Goal: Task Accomplishment & Management: Use online tool/utility

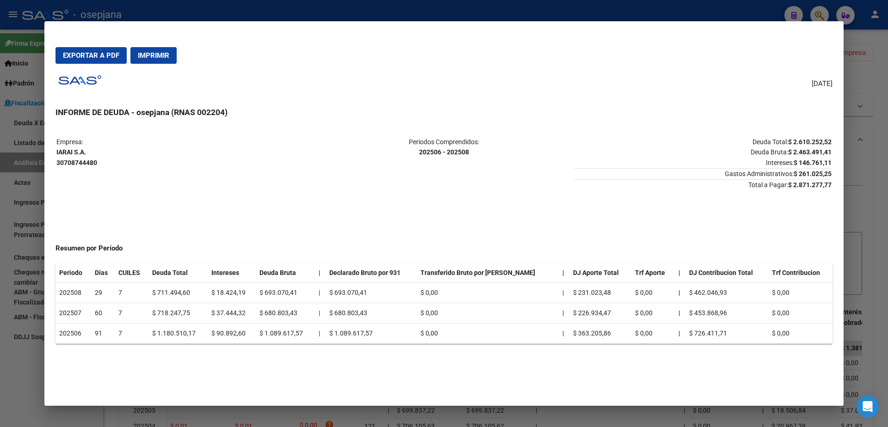
scroll to position [12, 0]
click at [0, 52] on div at bounding box center [444, 213] width 888 height 427
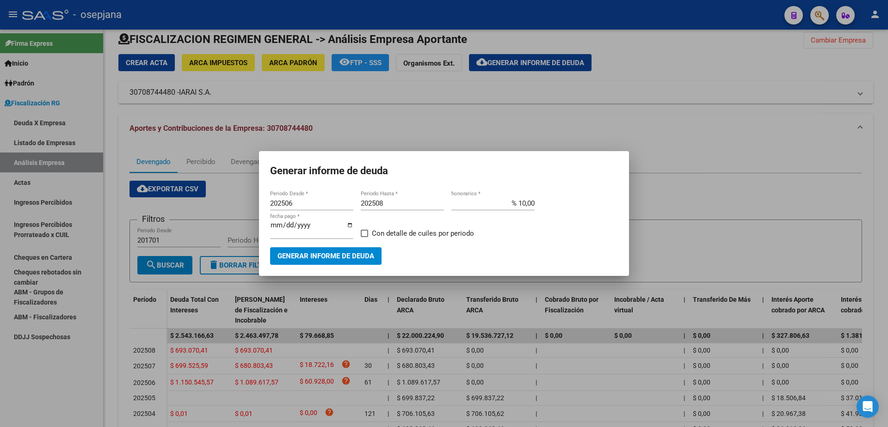
drag, startPoint x: 19, startPoint y: 126, endPoint x: 23, endPoint y: 133, distance: 8.5
click at [19, 126] on div at bounding box center [444, 213] width 888 height 427
click at [36, 179] on link "Actas" at bounding box center [51, 183] width 103 height 20
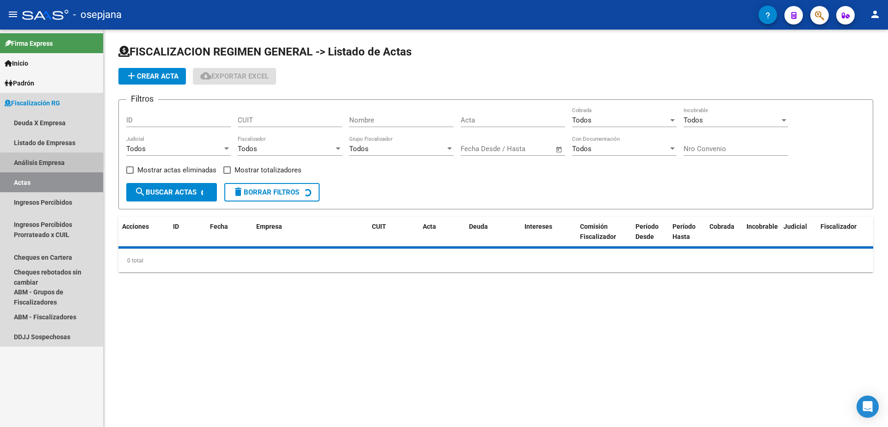
click at [43, 167] on link "Análisis Empresa" at bounding box center [51, 163] width 103 height 20
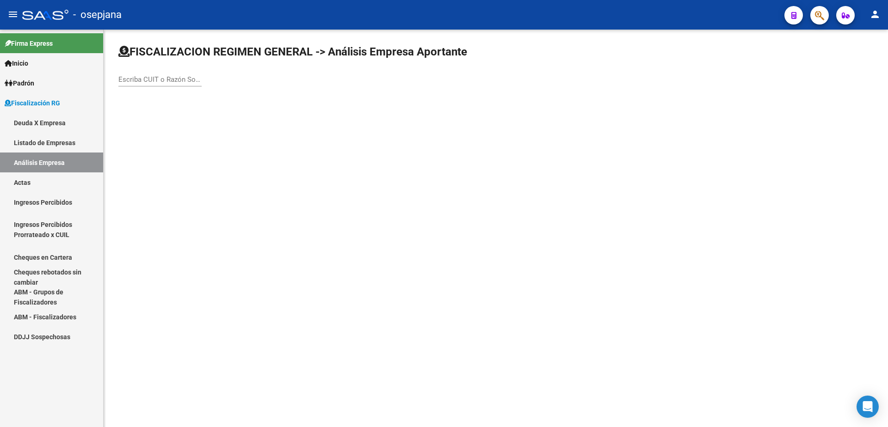
click at [167, 76] on input "Escriba CUIT o Razón Social para buscar" at bounding box center [159, 79] width 83 height 8
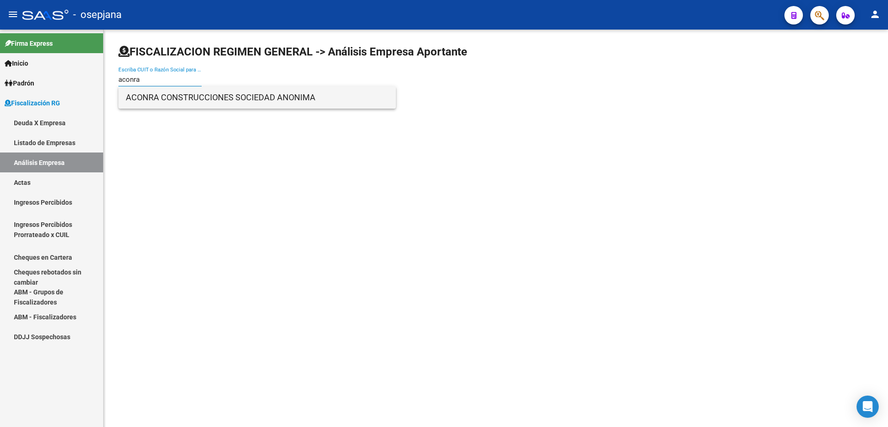
type input "aconra"
click at [206, 98] on span "ACONRA CONSTRUCCIONES SOCIEDAD ANONIMA" at bounding box center [257, 97] width 263 height 22
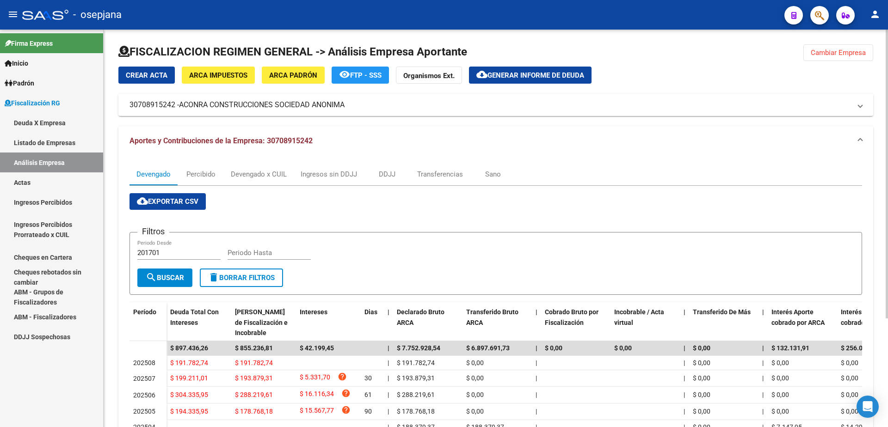
click at [514, 73] on span "Generar informe de deuda" at bounding box center [536, 75] width 97 height 8
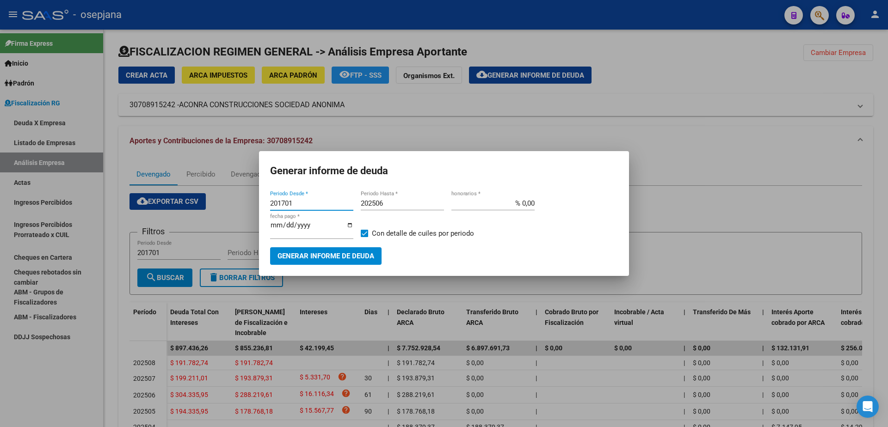
drag, startPoint x: 234, startPoint y: 207, endPoint x: 223, endPoint y: 208, distance: 10.7
click at [223, 208] on div "Generar informe de deuda 201701 Periodo Desde * 202506 Periodo Hasta * % 0,00 h…" at bounding box center [444, 213] width 888 height 427
type input "202505"
click at [391, 208] on input "202506" at bounding box center [402, 203] width 83 height 8
type input "202508"
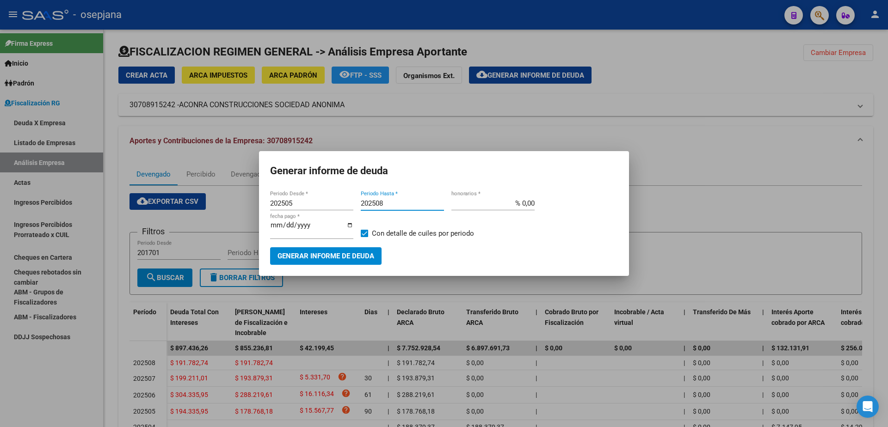
click at [523, 207] on input "% 0,00" at bounding box center [492, 203] width 83 height 8
type input "% 10,00"
click at [288, 229] on input "[DATE]" at bounding box center [311, 229] width 83 height 15
type input "[DATE]"
click at [383, 232] on span "Con detalle de cuiles por periodo" at bounding box center [423, 233] width 102 height 11
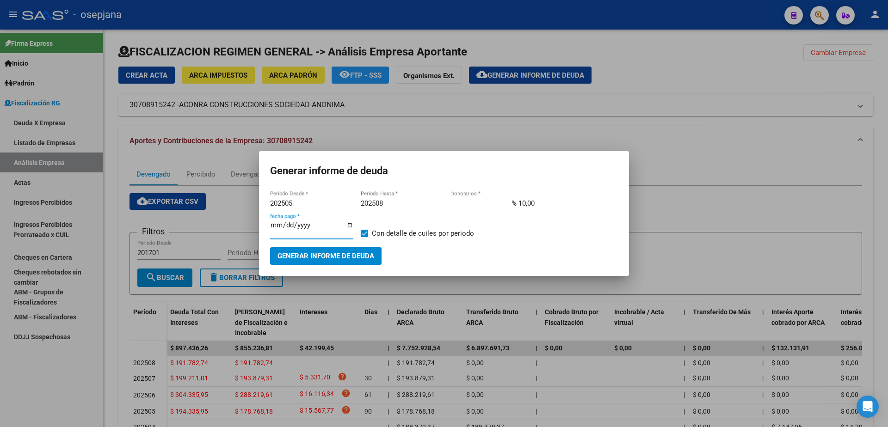
click at [364, 237] on input "Con detalle de cuiles por periodo" at bounding box center [364, 237] width 0 height 0
checkbox input "false"
click at [346, 248] on button "Generar informe de deuda" at bounding box center [325, 255] width 111 height 17
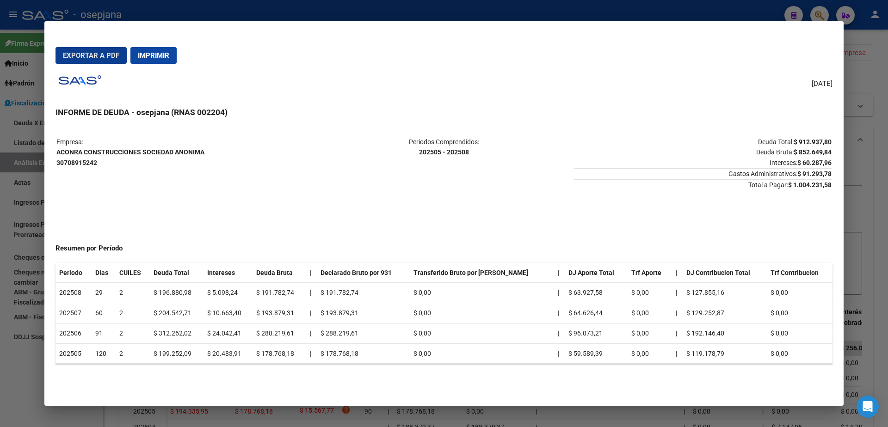
click at [102, 56] on span "Exportar a PDF" at bounding box center [91, 55] width 56 height 8
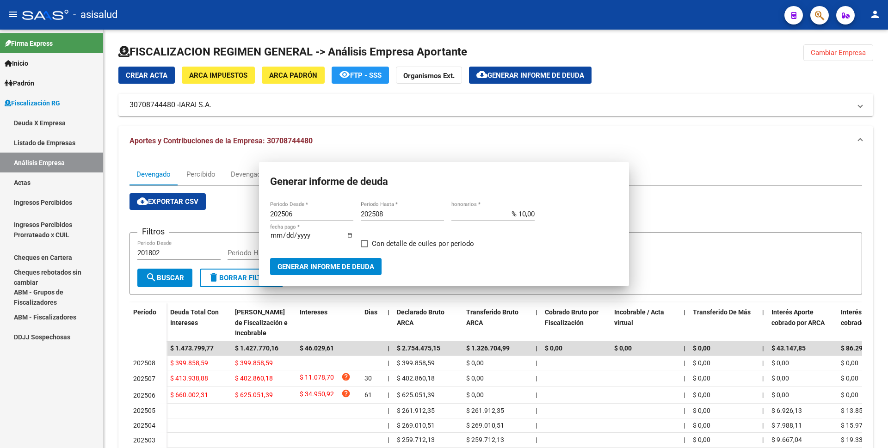
click at [31, 183] on link "Actas" at bounding box center [51, 183] width 103 height 20
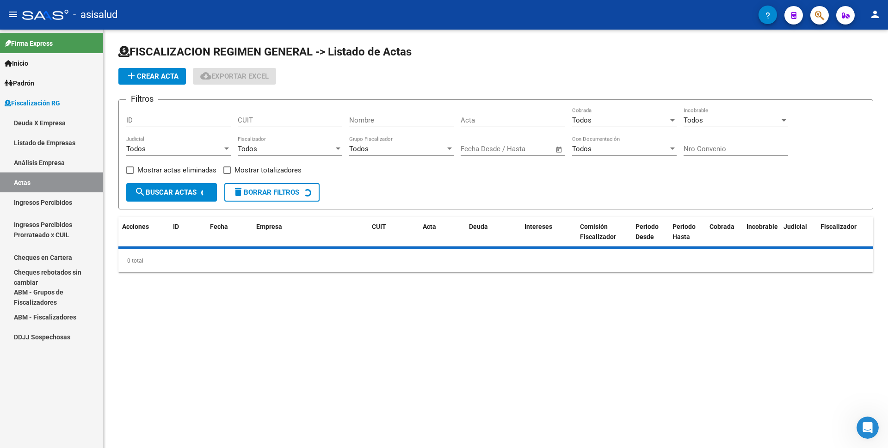
click at [55, 164] on link "Análisis Empresa" at bounding box center [51, 163] width 103 height 20
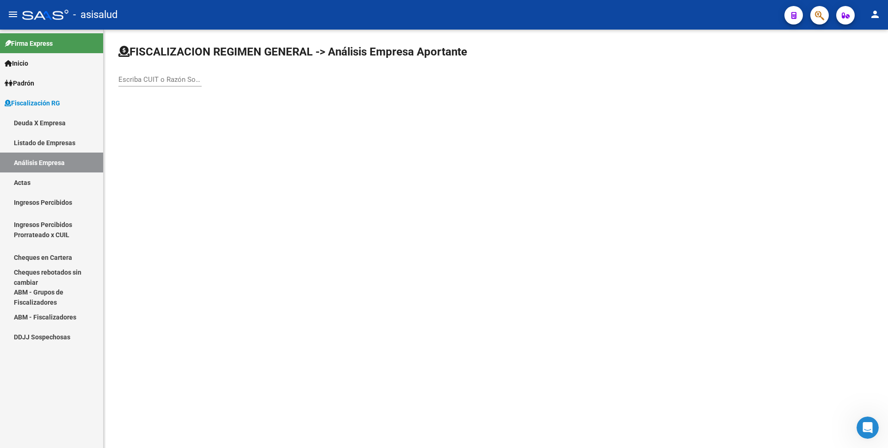
click at [165, 79] on input "Escriba CUIT o Razón Social para buscar" at bounding box center [159, 79] width 83 height 8
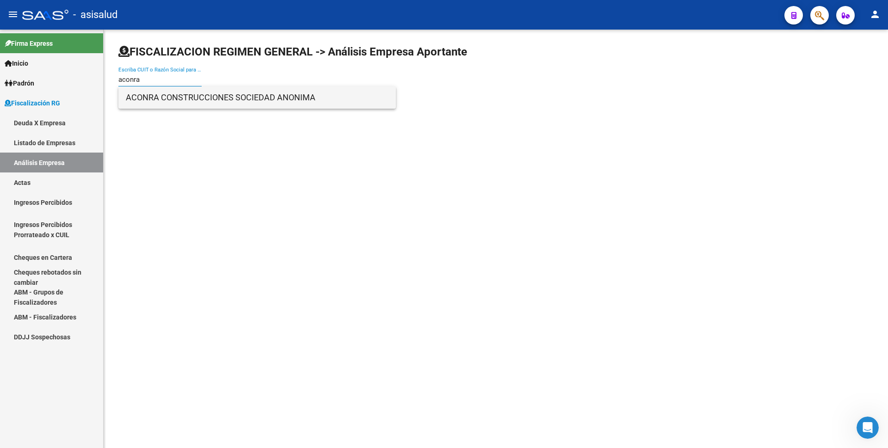
type input "aconra"
click at [171, 90] on span "ACONRA CONSTRUCCIONES SOCIEDAD ANONIMA" at bounding box center [257, 97] width 263 height 22
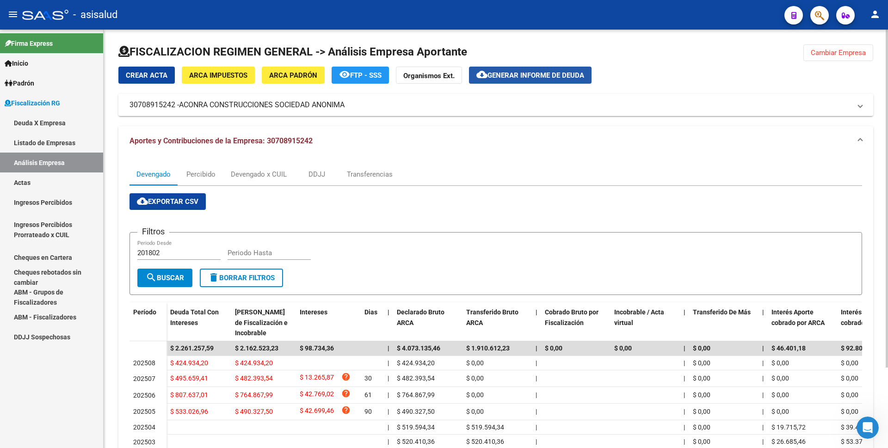
click at [518, 77] on span "Generar informe de deuda" at bounding box center [536, 75] width 97 height 8
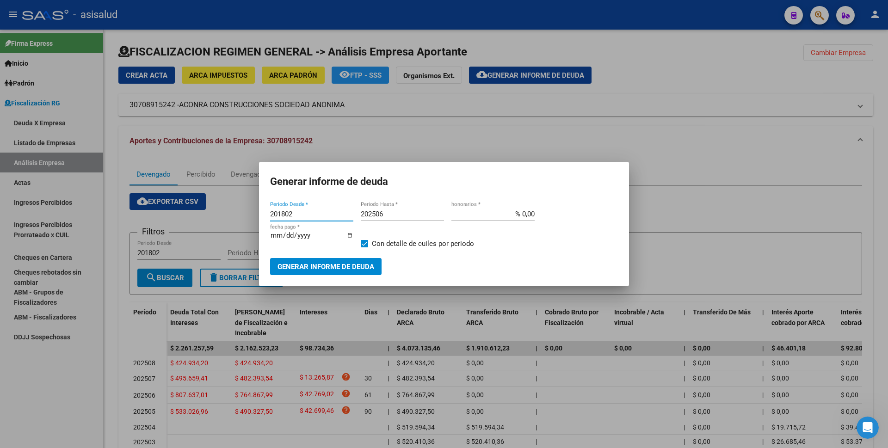
drag, startPoint x: 296, startPoint y: 218, endPoint x: 242, endPoint y: 221, distance: 54.2
click at [242, 221] on div "Generar informe de deuda 201802 Periodo Desde * 202506 Periodo Hasta * % 0,00 h…" at bounding box center [444, 224] width 888 height 448
type input "202505"
click at [395, 218] on input "202506" at bounding box center [402, 214] width 83 height 8
type input "202508"
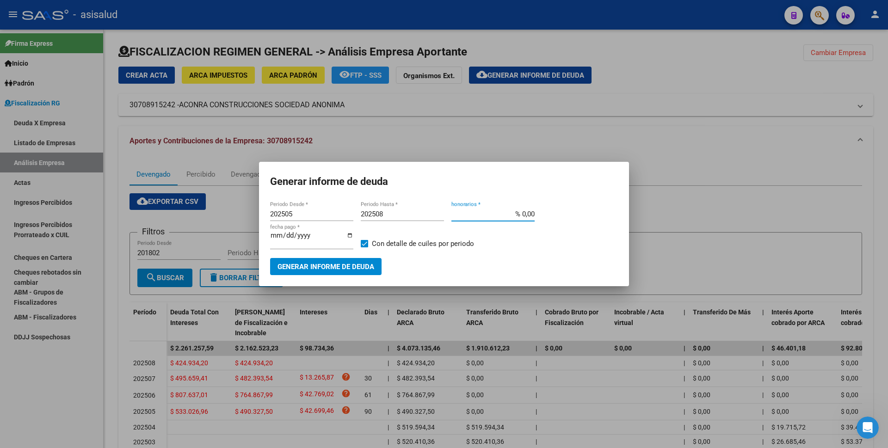
click at [524, 214] on input "% 0,00" at bounding box center [492, 214] width 83 height 8
type input "% 10,00"
click at [285, 240] on input "[DATE]" at bounding box center [311, 239] width 83 height 15
type input "[DATE]"
click at [365, 241] on span at bounding box center [364, 243] width 7 height 7
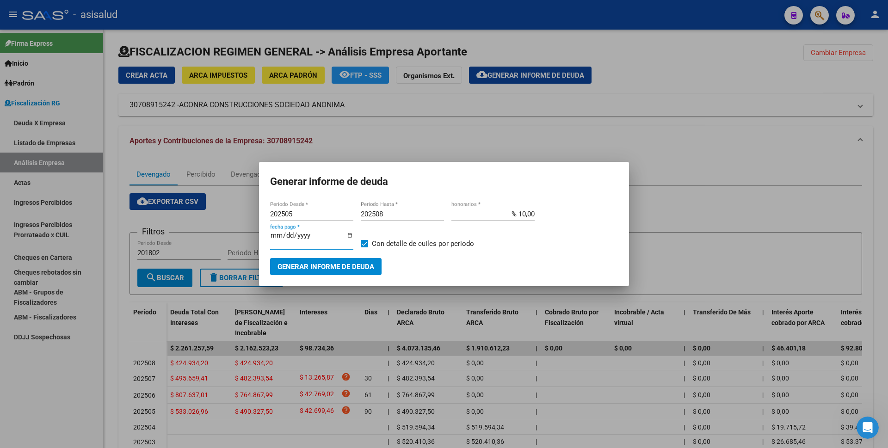
click at [364, 247] on input "Con detalle de cuiles por periodo" at bounding box center [364, 247] width 0 height 0
checkbox input "false"
click at [361, 258] on button "Generar informe de deuda" at bounding box center [325, 266] width 111 height 17
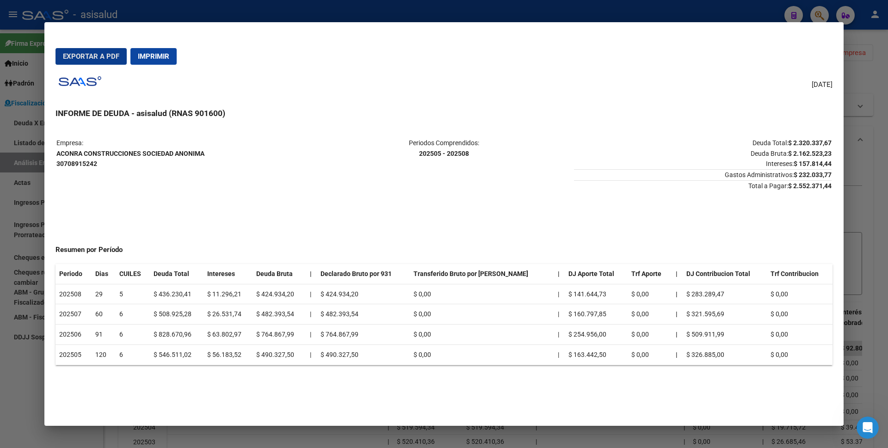
click at [84, 53] on span "Exportar a PDF" at bounding box center [91, 56] width 56 height 8
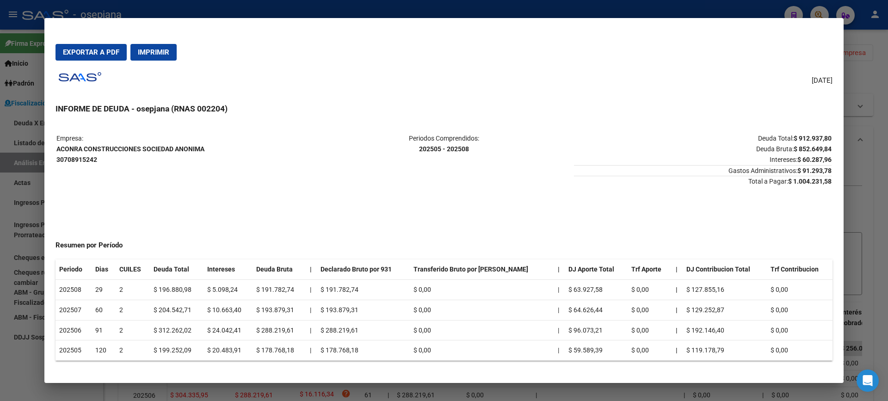
click at [2, 221] on div at bounding box center [444, 200] width 888 height 401
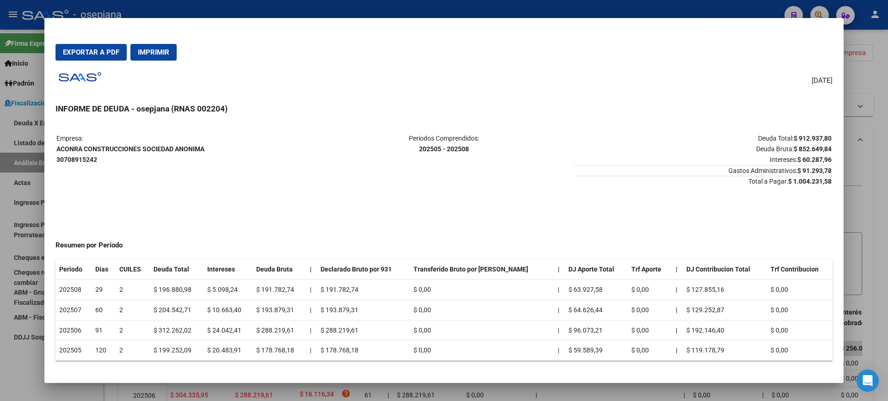
click at [19, 174] on div at bounding box center [444, 200] width 888 height 401
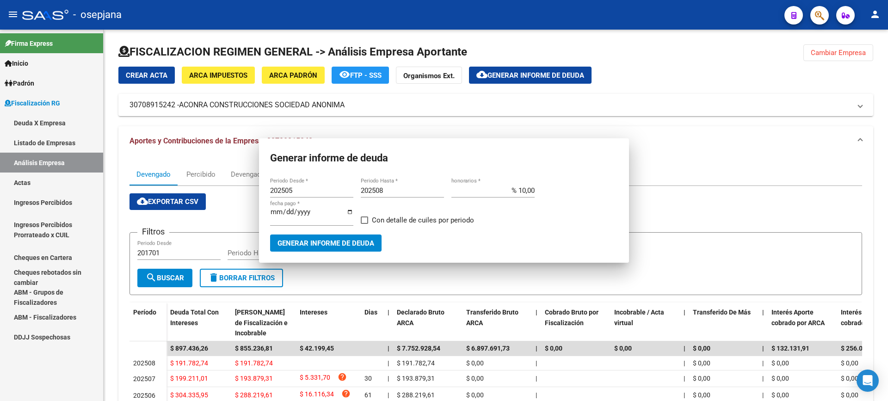
click at [23, 187] on link "Actas" at bounding box center [51, 183] width 103 height 20
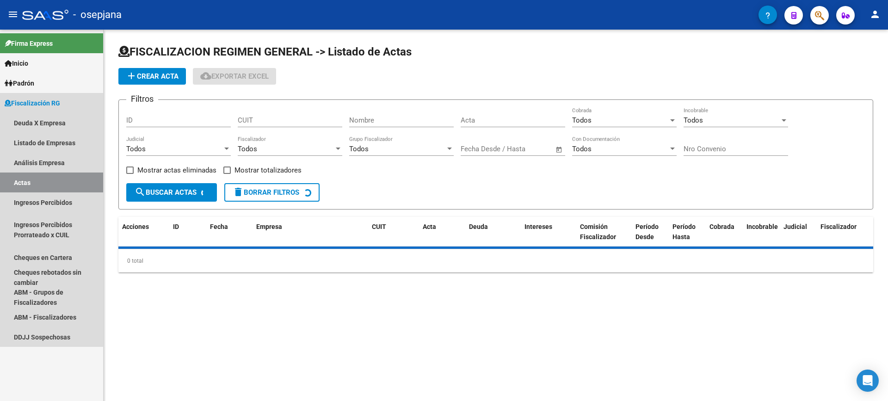
click at [56, 159] on link "Análisis Empresa" at bounding box center [51, 163] width 103 height 20
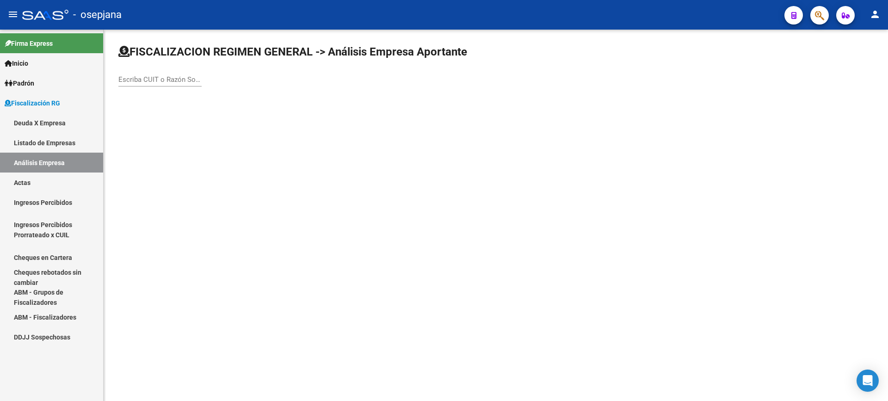
click at [139, 83] on input "Escriba CUIT o Razón Social para buscar" at bounding box center [159, 79] width 83 height 8
type input "sargento cabral"
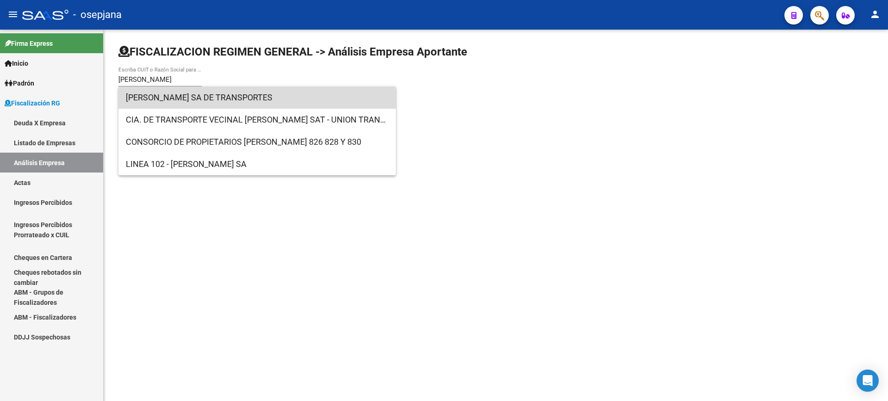
click at [198, 99] on span "SARGENTO CABRAL SA DE TRANSPORTES" at bounding box center [257, 97] width 263 height 22
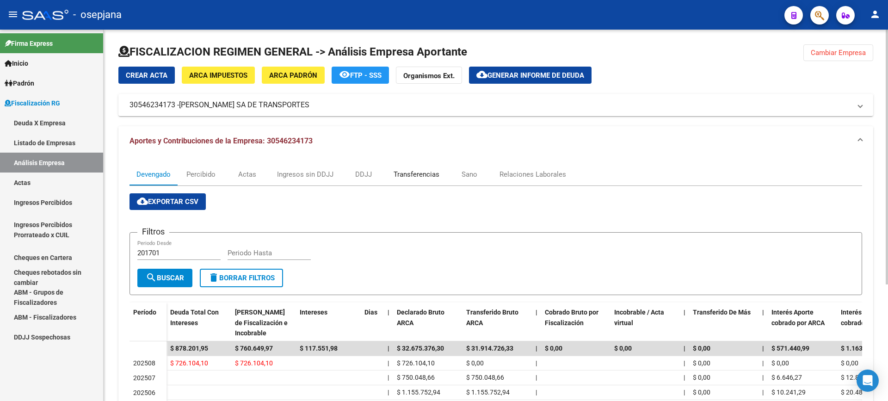
click at [405, 173] on div "Transferencias" at bounding box center [417, 174] width 46 height 10
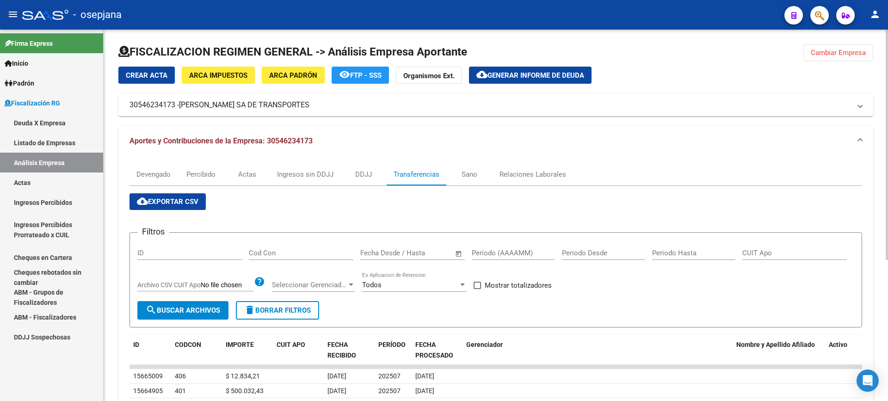
click at [523, 74] on span "Generar informe de deuda" at bounding box center [536, 75] width 97 height 8
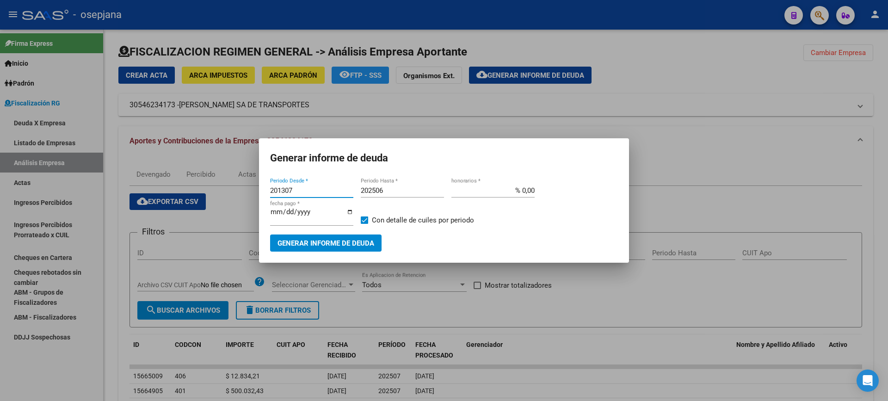
drag, startPoint x: 277, startPoint y: 193, endPoint x: 248, endPoint y: 192, distance: 28.7
click at [248, 192] on div "Generar informe de deuda 201307 Periodo Desde * 202506 Periodo Hasta * % 0,00 h…" at bounding box center [444, 200] width 888 height 401
type input "202507"
click at [387, 192] on input "202506" at bounding box center [402, 190] width 83 height 8
type input "202507"
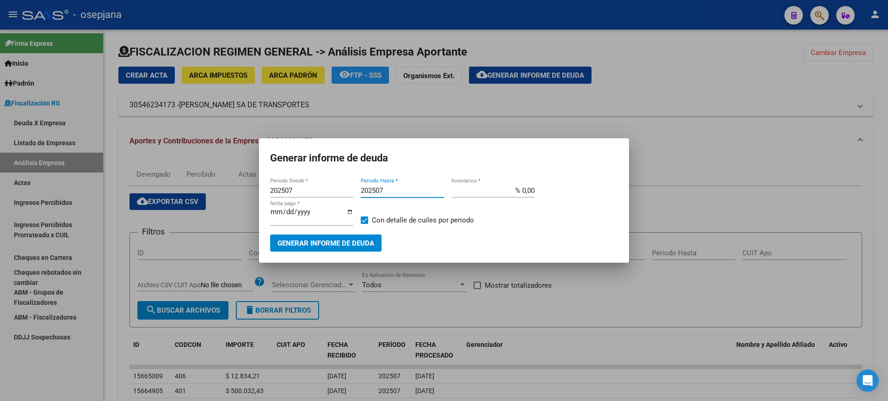
click at [365, 218] on span at bounding box center [364, 219] width 7 height 7
click at [364, 224] on input "Con detalle de cuiles por periodo" at bounding box center [364, 224] width 0 height 0
checkbox input "false"
click at [358, 242] on span "Generar informe de deuda" at bounding box center [326, 243] width 97 height 8
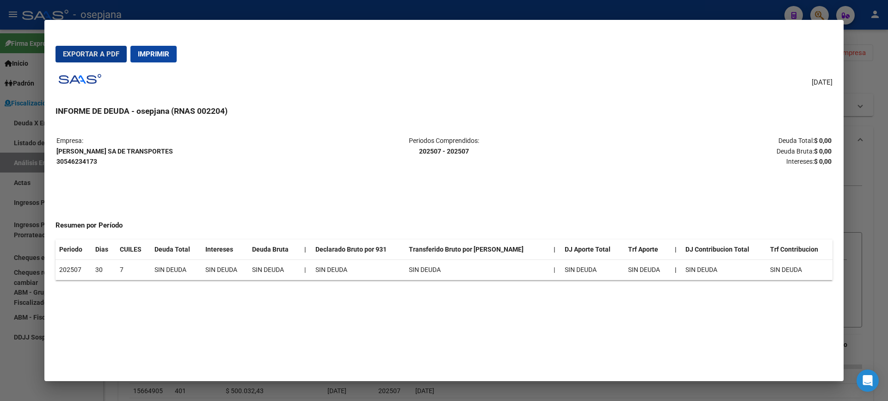
click at [164, 53] on span "Imprimir" at bounding box center [153, 54] width 31 height 8
click at [18, 199] on div at bounding box center [444, 200] width 888 height 401
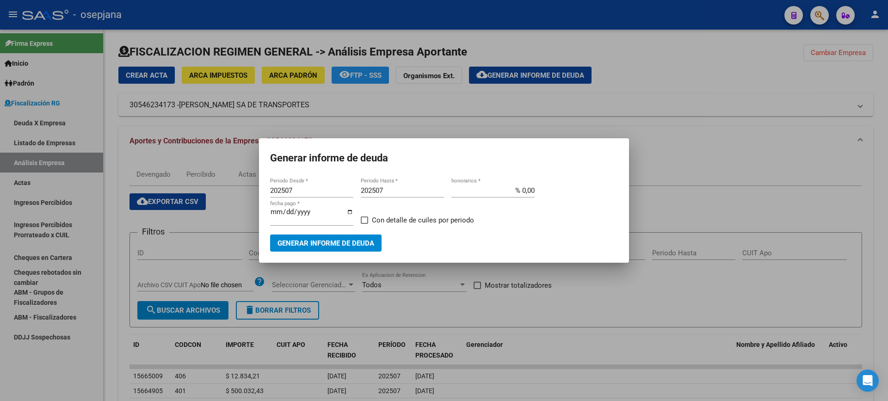
click at [30, 261] on div at bounding box center [444, 200] width 888 height 401
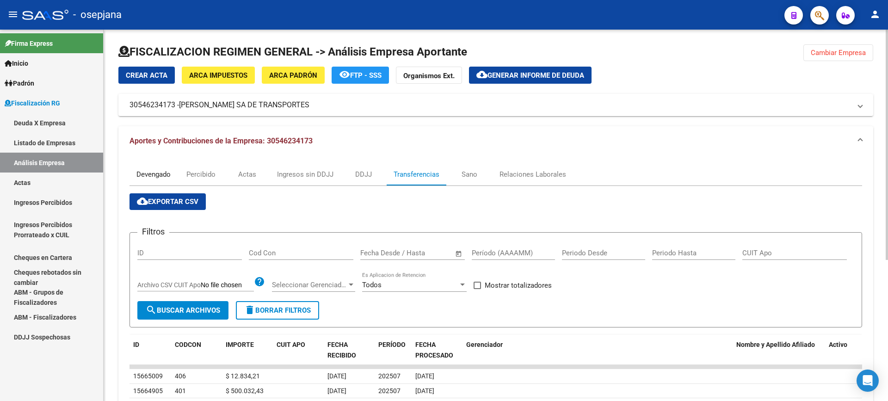
click at [161, 174] on div "Devengado" at bounding box center [153, 174] width 34 height 10
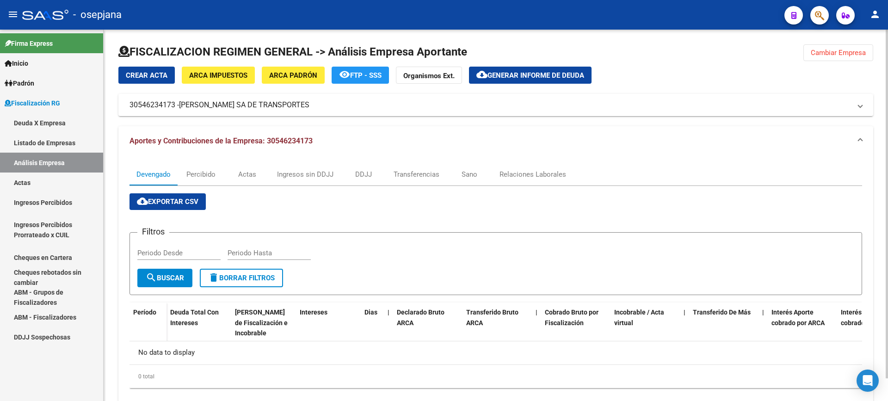
click at [535, 77] on span "Generar informe de deuda" at bounding box center [536, 75] width 97 height 8
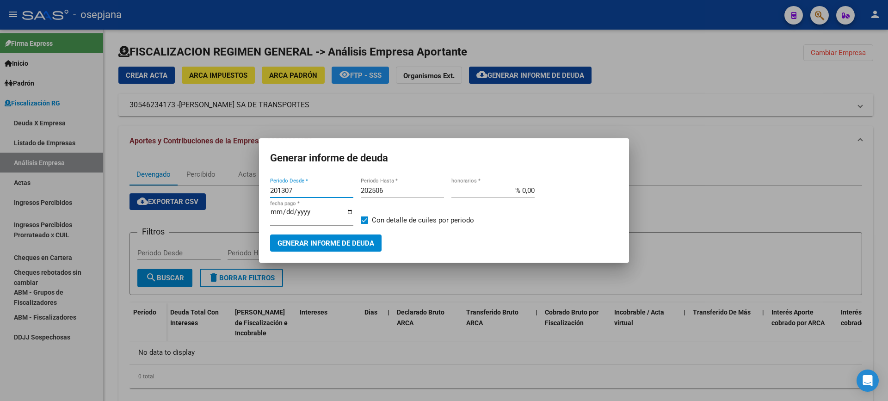
drag, startPoint x: 295, startPoint y: 191, endPoint x: 129, endPoint y: 191, distance: 166.5
click at [129, 191] on div "Generar informe de deuda 201307 Periodo Desde * 202506 Periodo Hasta * % 0,00 h…" at bounding box center [444, 200] width 888 height 401
type input "202508"
click at [391, 193] on input "202506" at bounding box center [402, 190] width 83 height 8
type input "202508"
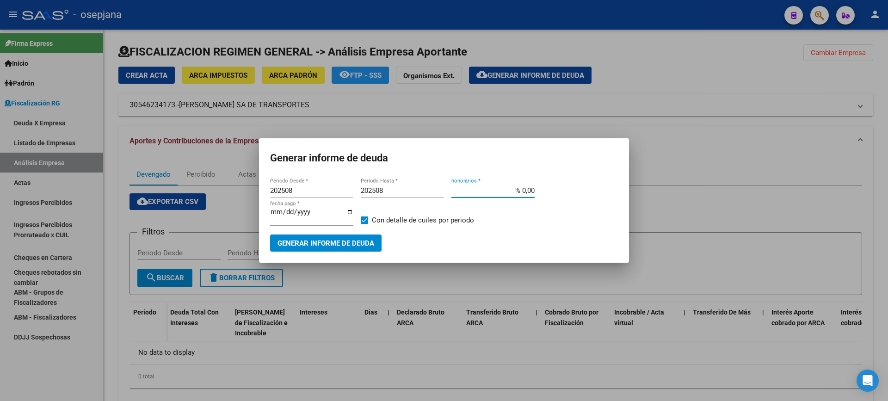
click at [524, 193] on input "% 0,00" at bounding box center [492, 190] width 83 height 8
type input "% 10,00"
click at [285, 220] on input "[DATE]" at bounding box center [311, 215] width 83 height 15
type input "[DATE]"
click at [422, 216] on span "Con detalle de cuiles por periodo" at bounding box center [423, 220] width 102 height 11
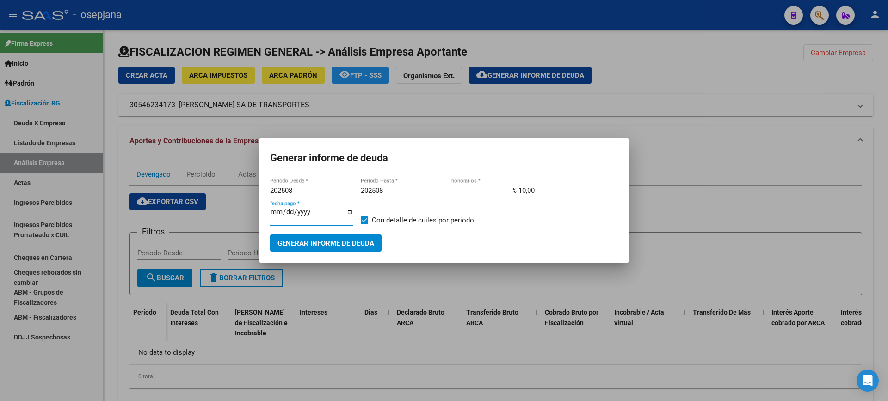
click at [364, 224] on input "Con detalle de cuiles por periodo" at bounding box center [364, 224] width 0 height 0
checkbox input "false"
click at [292, 249] on mat-dialog-container "Generar informe de deuda 202508 Periodo Desde * 202508 Periodo Hasta * % 10,00 …" at bounding box center [444, 200] width 370 height 124
click at [296, 244] on span "Generar informe de deuda" at bounding box center [326, 243] width 97 height 8
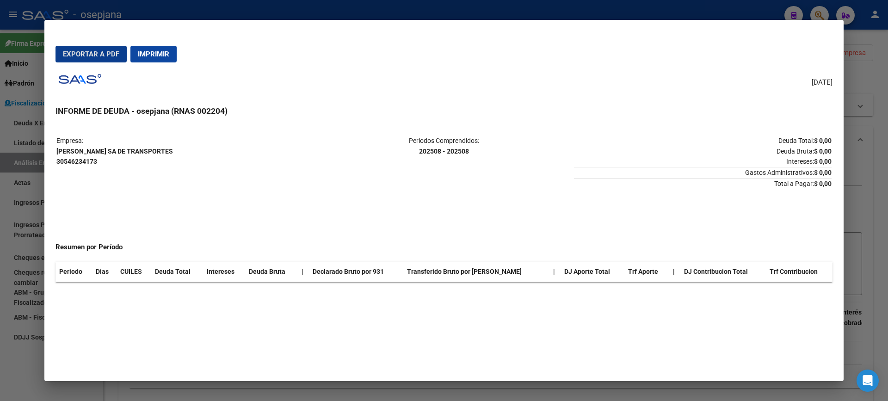
click at [0, 357] on div at bounding box center [444, 200] width 888 height 401
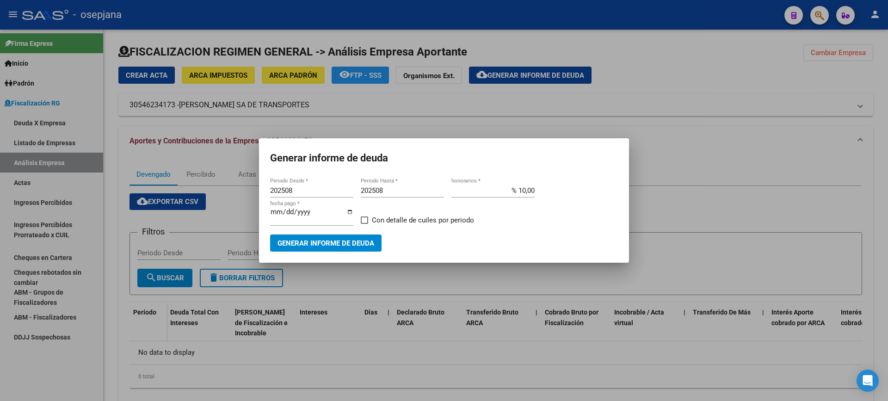
click at [348, 305] on div at bounding box center [444, 200] width 888 height 401
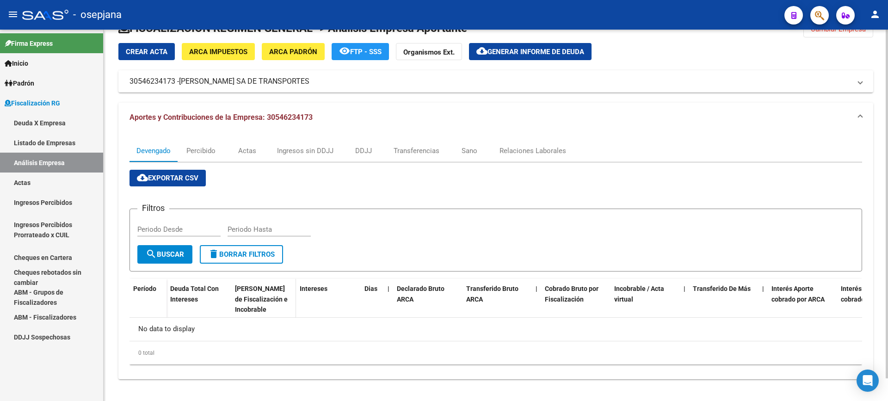
scroll to position [24, 0]
click at [208, 150] on div "Percibido" at bounding box center [200, 150] width 29 height 10
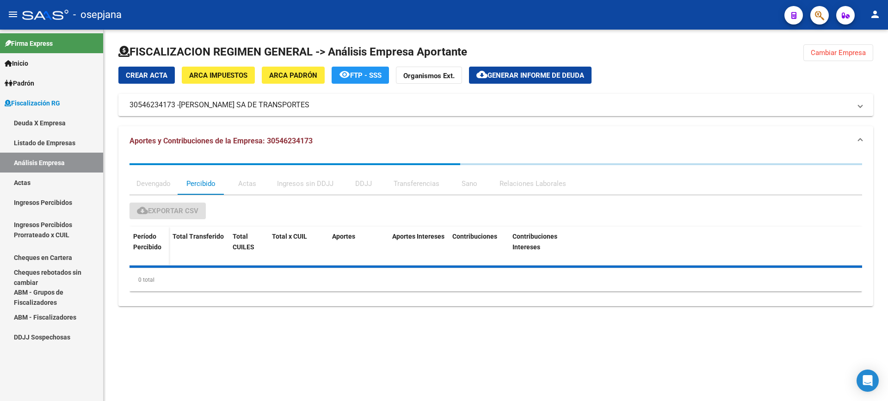
scroll to position [0, 0]
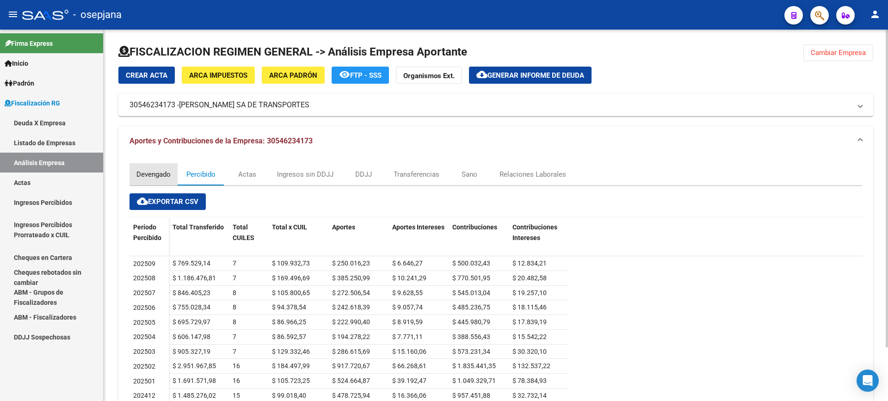
click at [144, 171] on div "Devengado" at bounding box center [153, 174] width 34 height 10
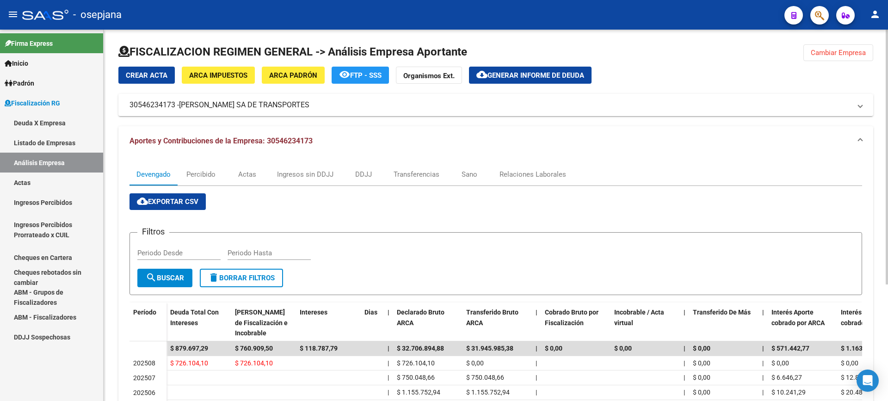
click at [534, 76] on span "Generar informe de deuda" at bounding box center [536, 75] width 97 height 8
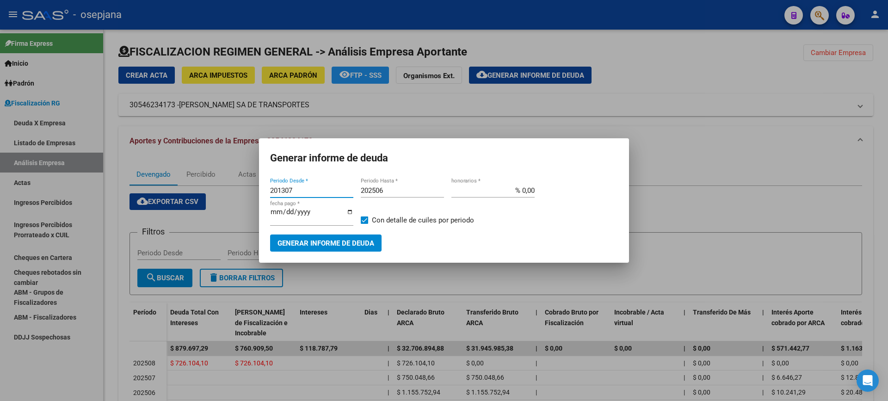
drag, startPoint x: 300, startPoint y: 191, endPoint x: 251, endPoint y: 198, distance: 49.4
click at [251, 198] on div "Generar informe de deuda 201307 Periodo Desde * 202506 Periodo Hasta * % 0,00 h…" at bounding box center [444, 200] width 888 height 401
type input "202508"
click at [396, 188] on div "202506 Periodo Hasta *" at bounding box center [402, 191] width 83 height 14
type input "202508"
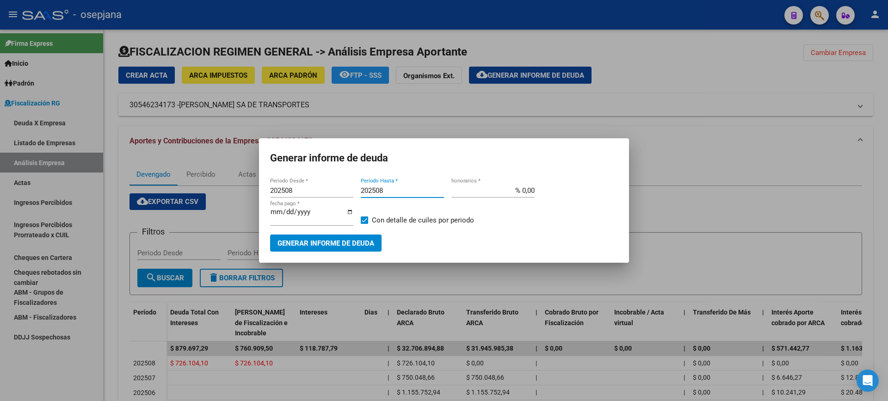
click at [523, 195] on input "% 0,00" at bounding box center [492, 190] width 83 height 8
type input "% 10,00"
click at [359, 219] on app-form-text-field "2025-09-18 fecha pago *" at bounding box center [315, 220] width 91 height 28
click at [365, 219] on span at bounding box center [364, 219] width 7 height 7
click at [364, 224] on input "Con detalle de cuiles por periodo" at bounding box center [364, 224] width 0 height 0
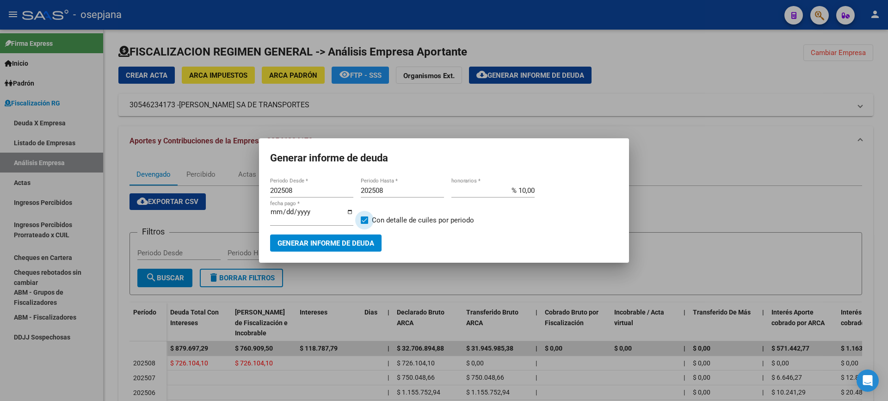
checkbox input "false"
click at [284, 218] on input "[DATE]" at bounding box center [311, 215] width 83 height 15
type input "[DATE]"
click at [304, 243] on span "Generar informe de deuda" at bounding box center [326, 243] width 97 height 8
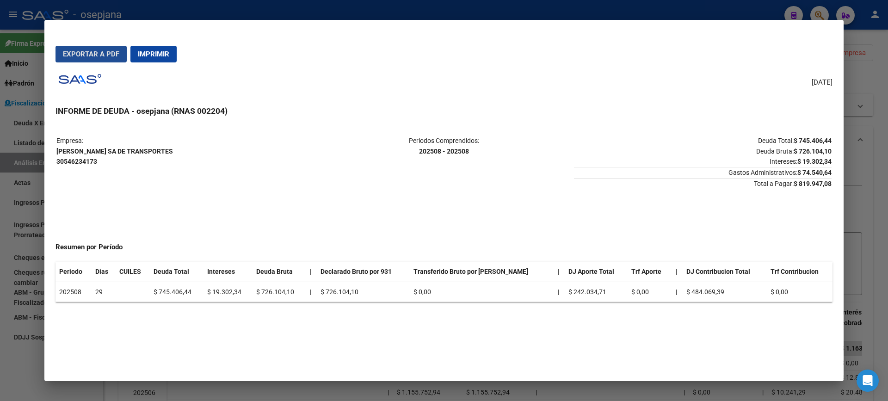
click at [115, 53] on span "Exportar a PDF" at bounding box center [91, 54] width 56 height 8
